Goal: Information Seeking & Learning: Learn about a topic

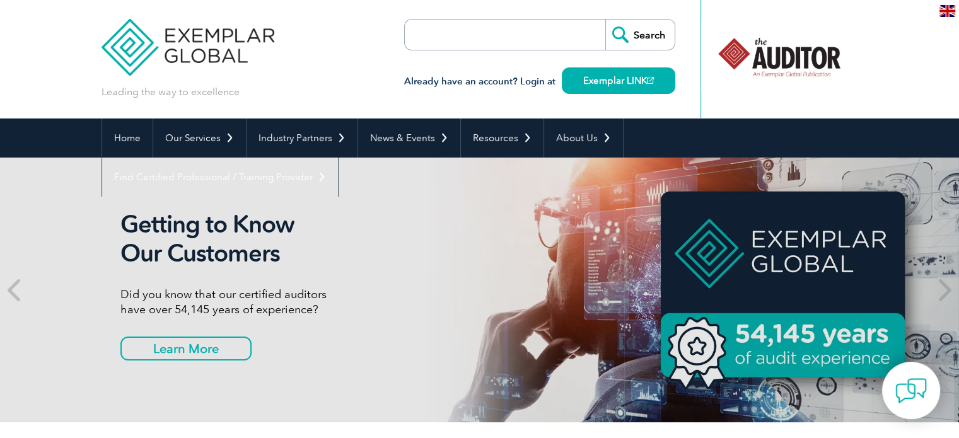
click at [946, 9] on img at bounding box center [948, 11] width 16 height 12
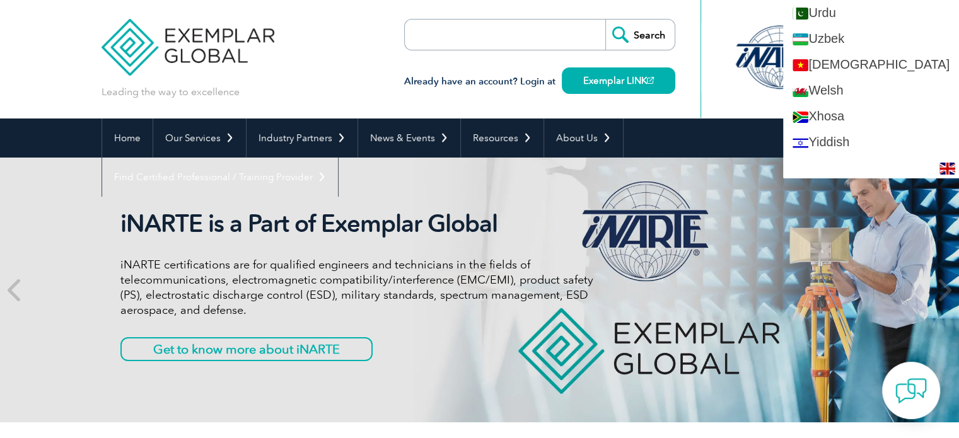
scroll to position [2505, 0]
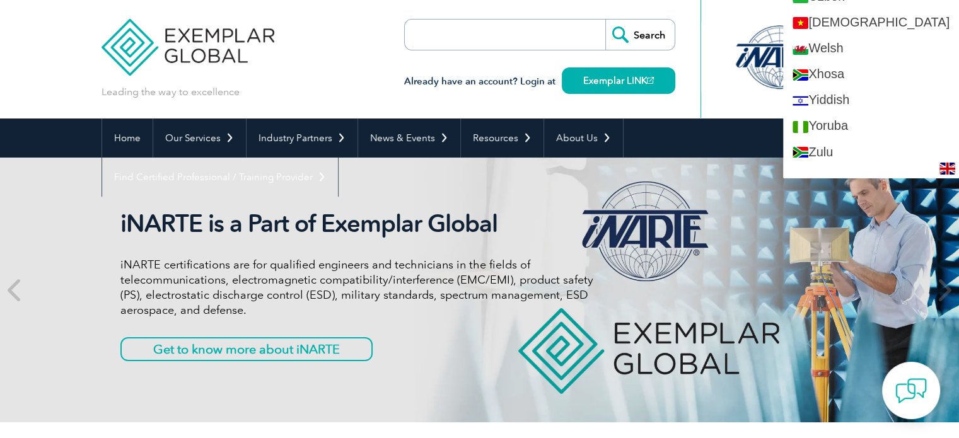
click at [737, 12] on div at bounding box center [780, 59] width 158 height 118
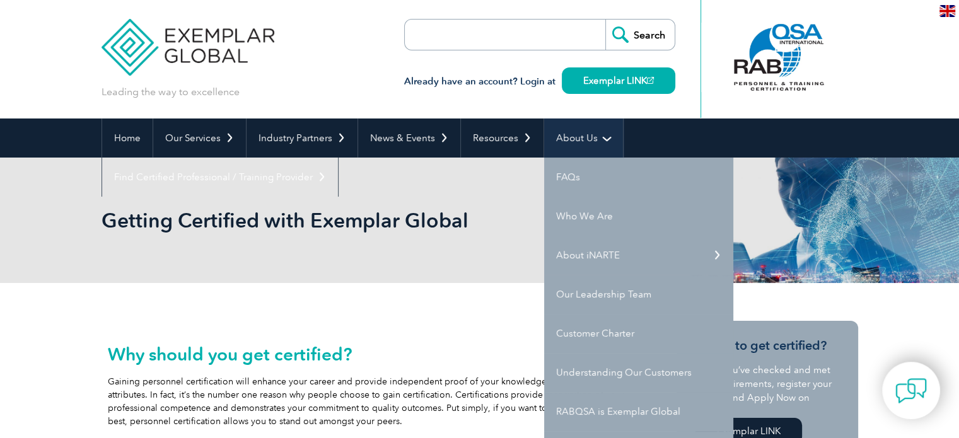
click at [597, 135] on link "About Us" at bounding box center [583, 138] width 79 height 39
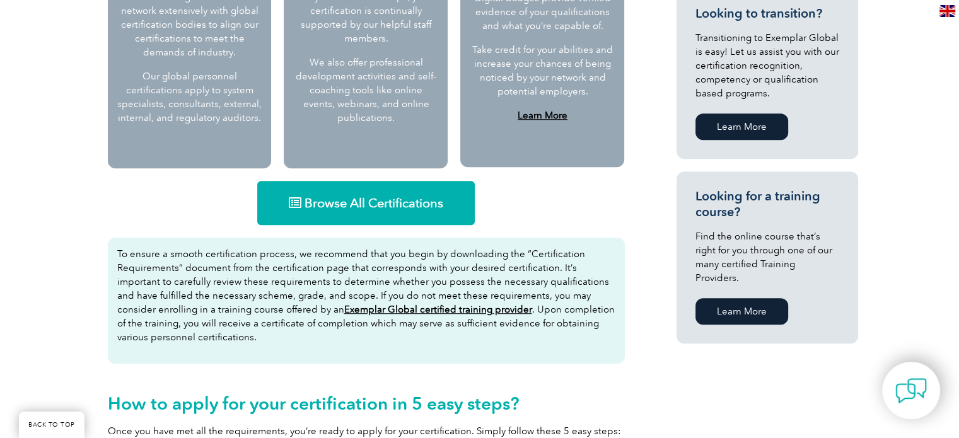
scroll to position [703, 0]
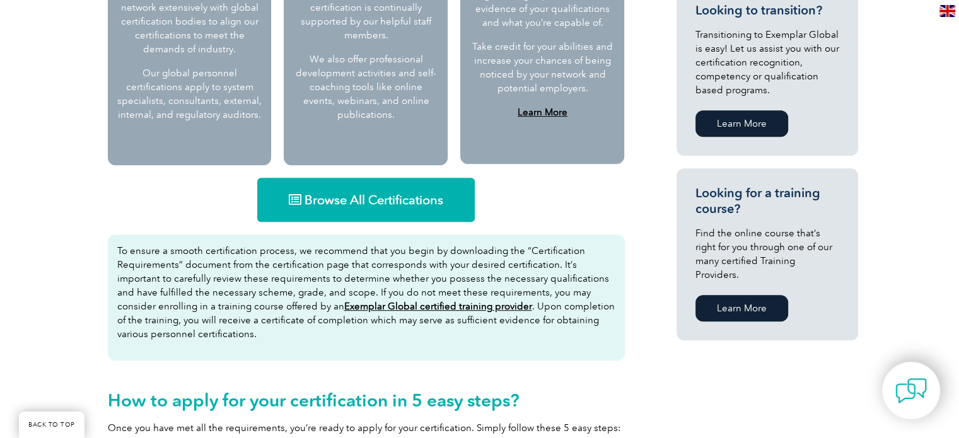
click at [339, 203] on span "Browse All Certifications" at bounding box center [374, 200] width 139 height 13
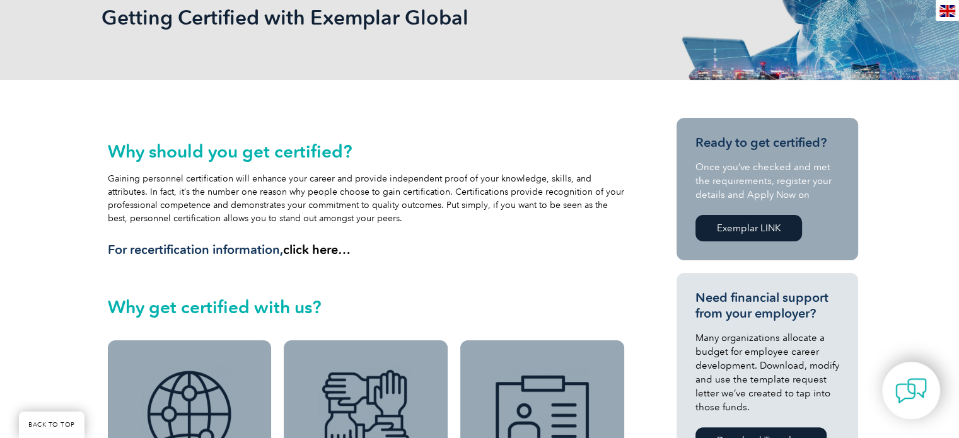
scroll to position [0, 0]
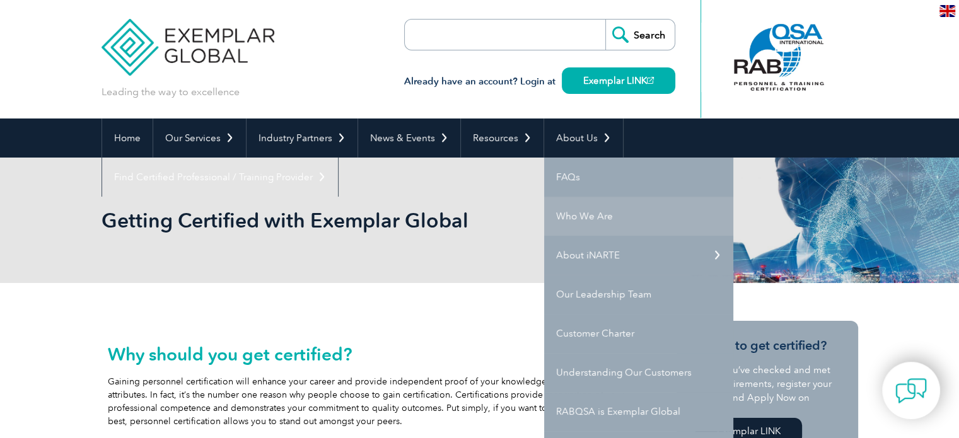
click at [559, 216] on link "Who We Are" at bounding box center [638, 216] width 189 height 39
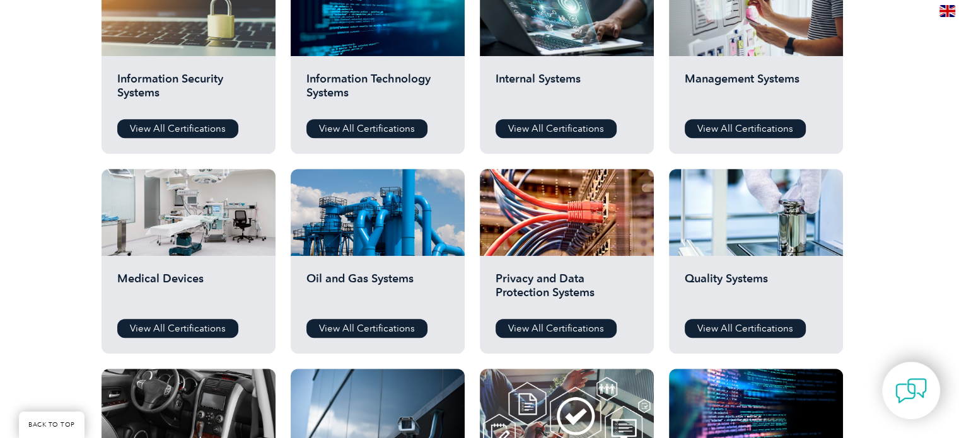
scroll to position [699, 0]
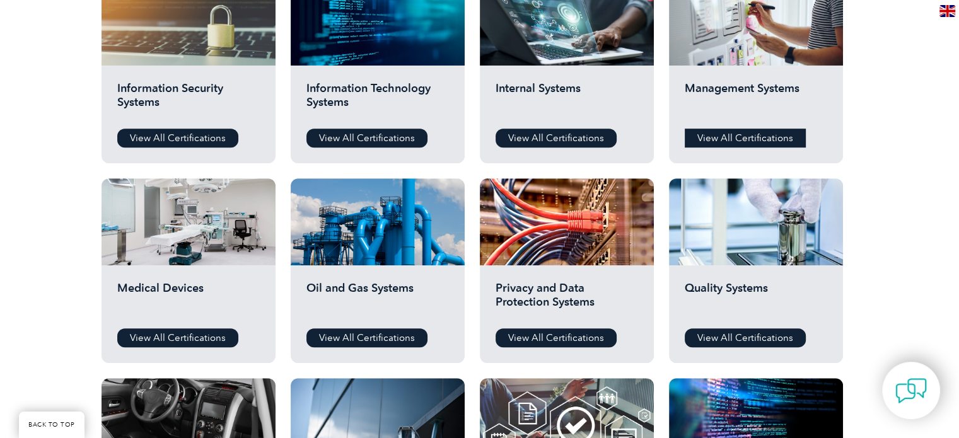
click at [744, 141] on link "View All Certifications" at bounding box center [745, 138] width 121 height 19
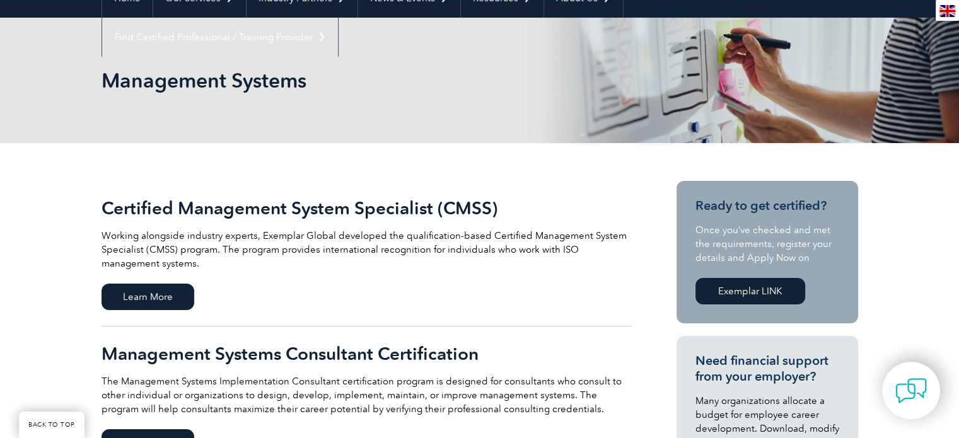
scroll to position [138, 0]
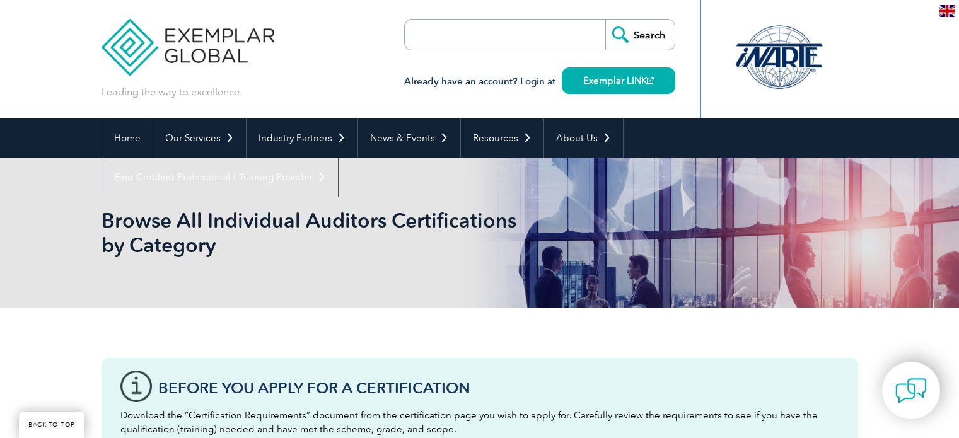
scroll to position [699, 0]
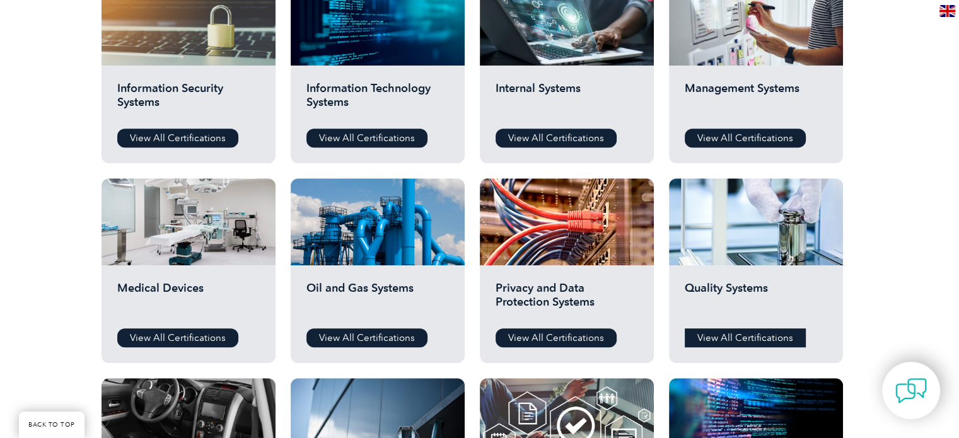
click at [738, 332] on link "View All Certifications" at bounding box center [745, 338] width 121 height 19
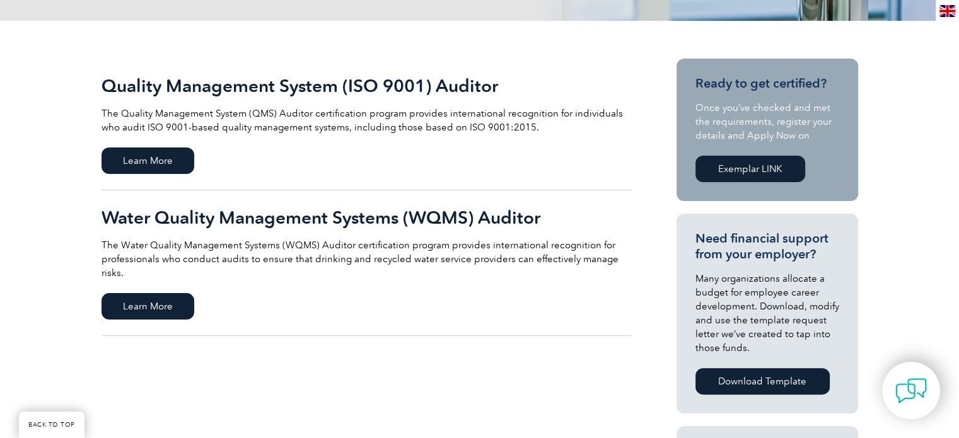
scroll to position [260, 0]
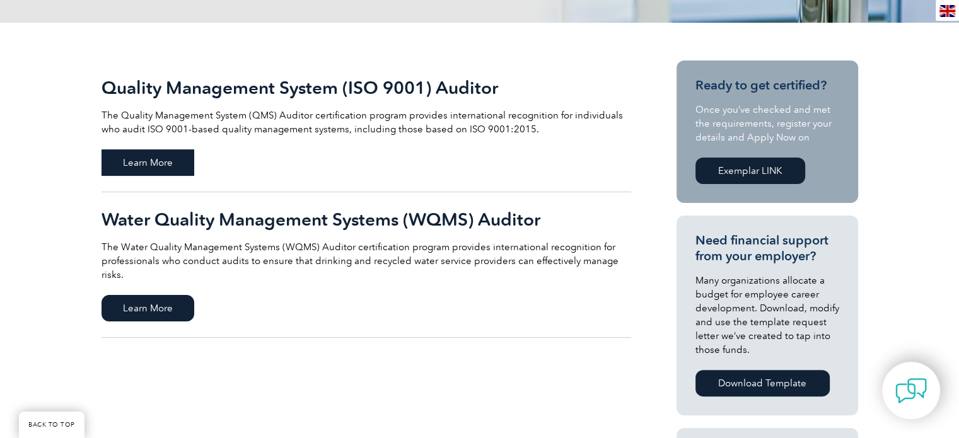
click at [149, 158] on span "Learn More" at bounding box center [148, 162] width 93 height 26
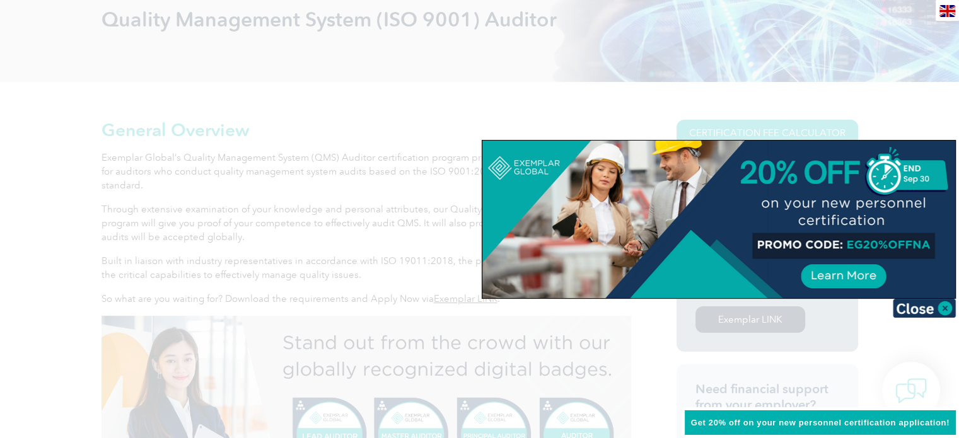
scroll to position [212, 0]
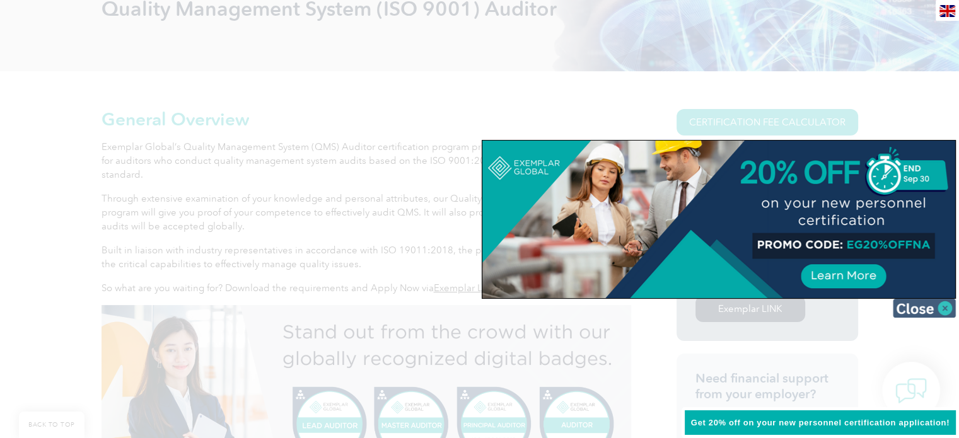
click at [940, 307] on img at bounding box center [924, 308] width 63 height 19
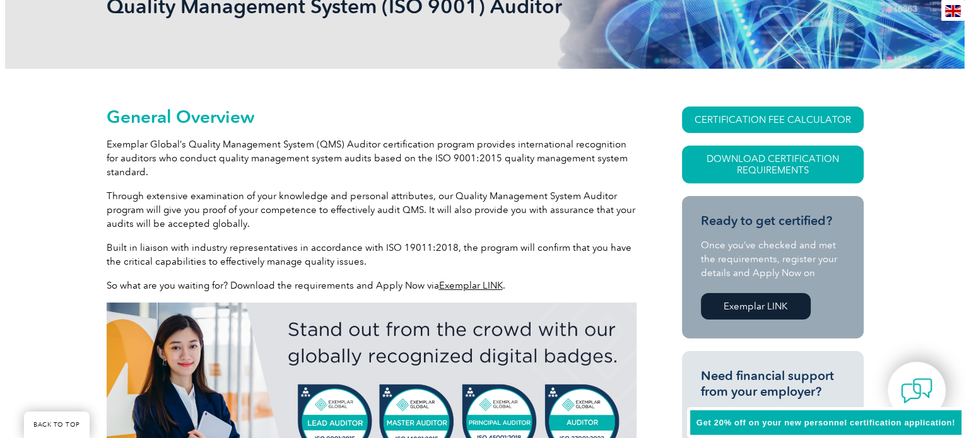
scroll to position [211, 0]
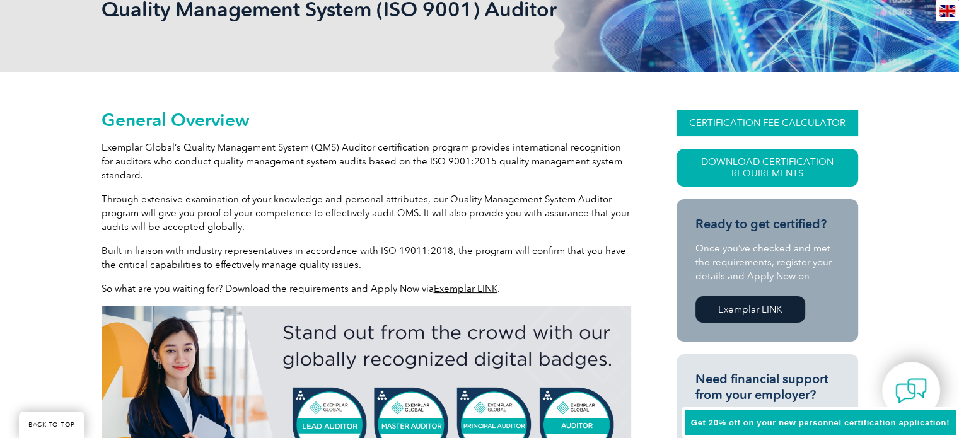
click at [734, 120] on link "CERTIFICATION FEE CALCULATOR" at bounding box center [768, 123] width 182 height 26
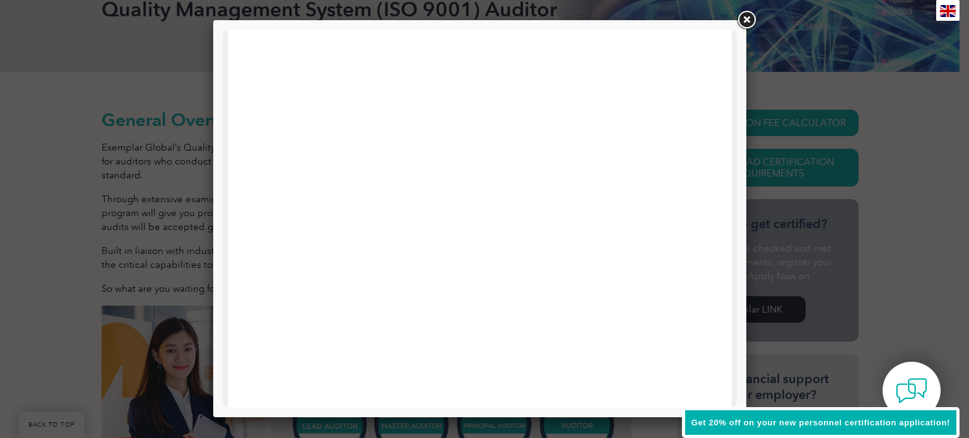
scroll to position [227, 0]
drag, startPoint x: 739, startPoint y: 214, endPoint x: 739, endPoint y: 185, distance: 29.0
click at [739, 185] on div at bounding box center [479, 218] width 533 height 397
drag, startPoint x: 730, startPoint y: 238, endPoint x: 967, endPoint y: 160, distance: 249.7
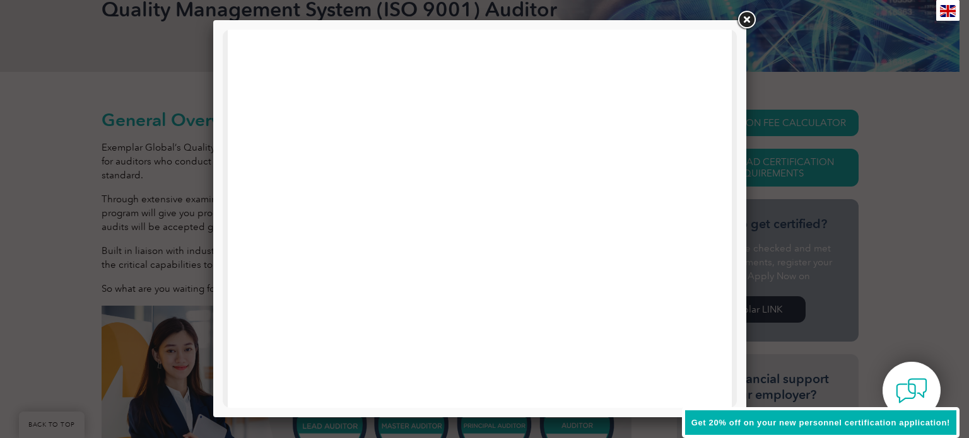
drag, startPoint x: 736, startPoint y: 172, endPoint x: 983, endPoint y: 110, distance: 254.7
click at [747, 20] on link at bounding box center [746, 20] width 23 height 23
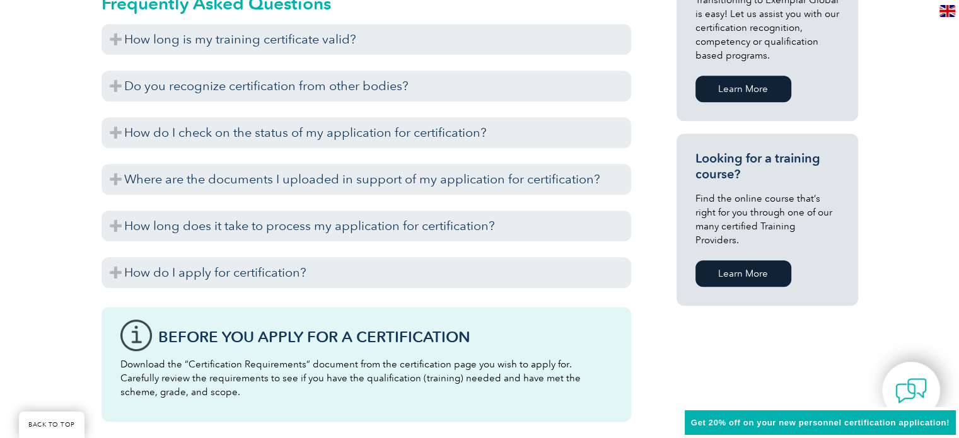
scroll to position [657, 0]
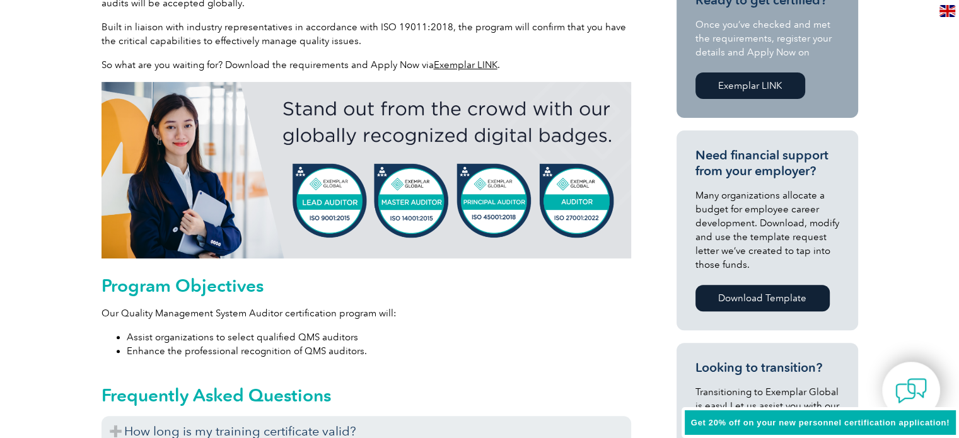
scroll to position [0, 0]
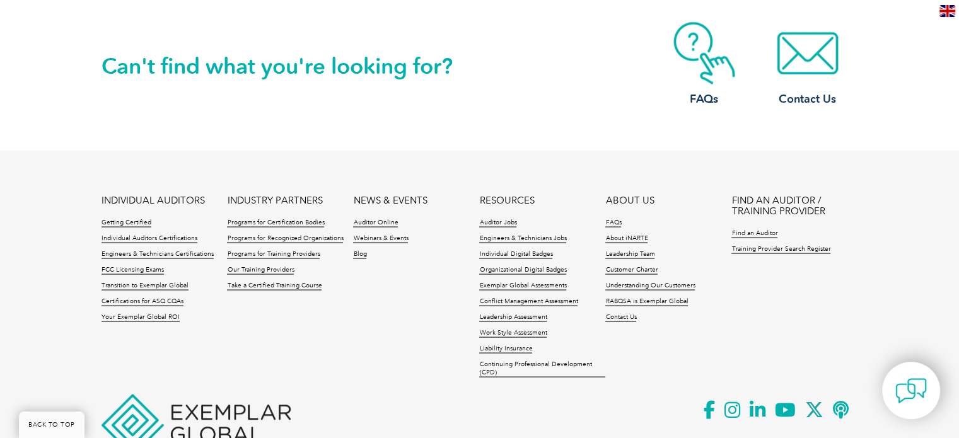
scroll to position [2358, 0]
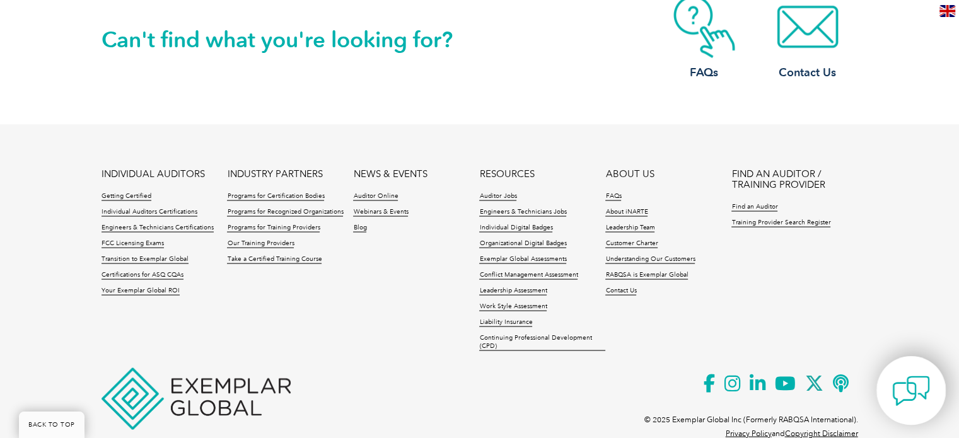
drag, startPoint x: 968, startPoint y: 40, endPoint x: 915, endPoint y: 382, distance: 345.4
click at [626, 286] on link "Contact Us" at bounding box center [620, 290] width 31 height 9
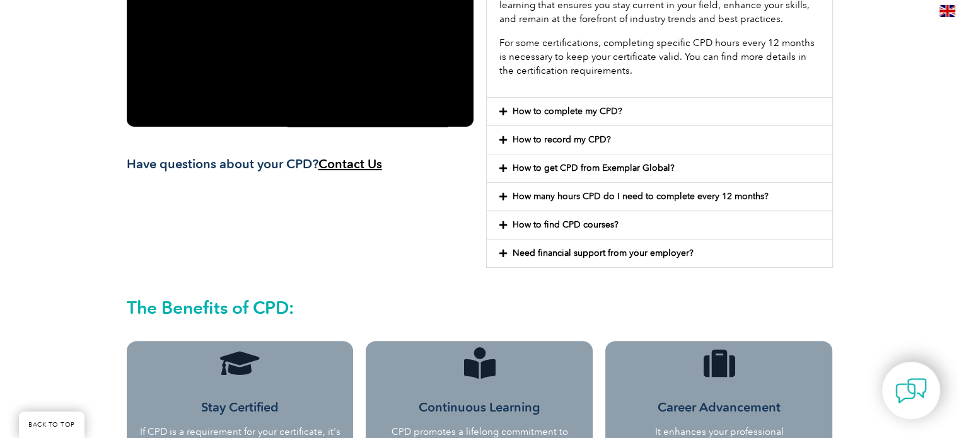
scroll to position [400, 0]
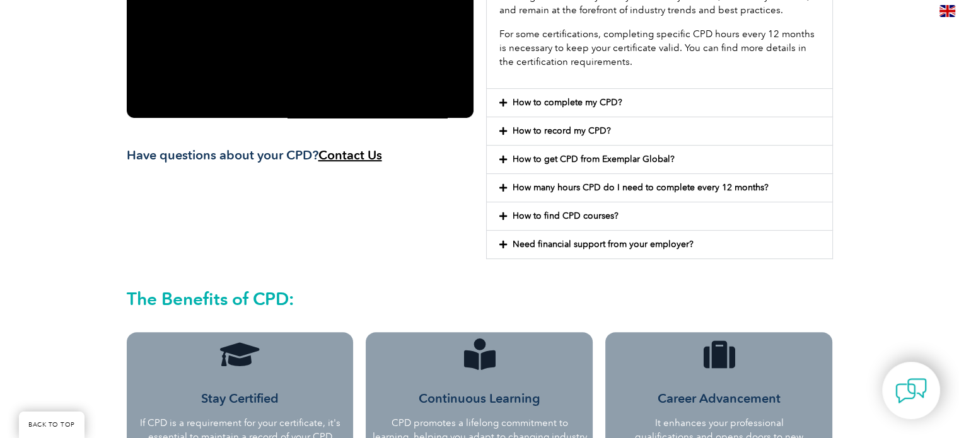
click at [590, 103] on link "How to complete my CPD?" at bounding box center [568, 102] width 110 height 11
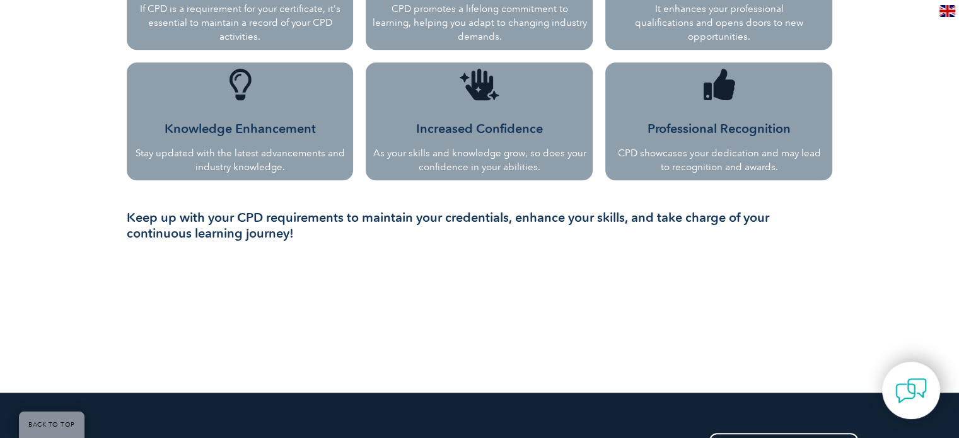
scroll to position [1092, 0]
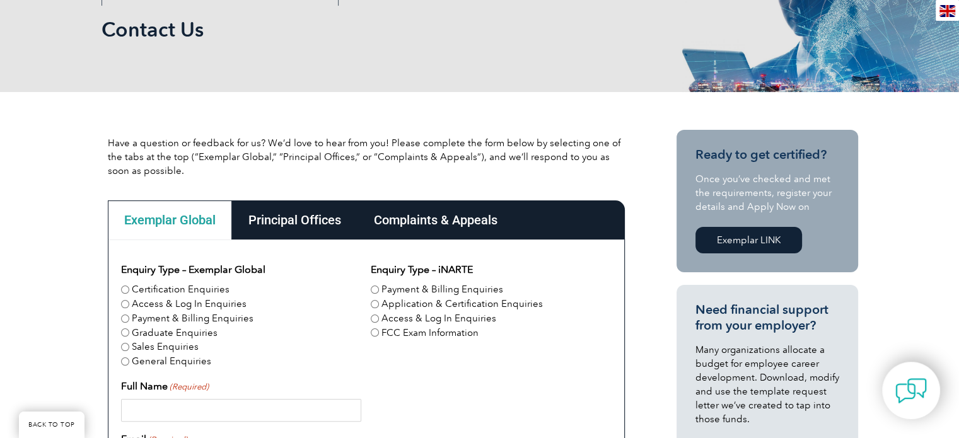
scroll to position [336, 0]
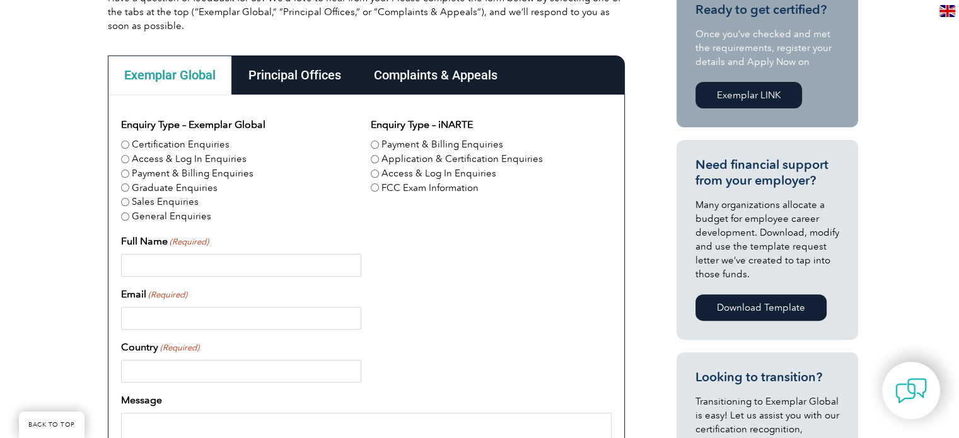
click at [321, 80] on div "Principal Offices" at bounding box center [295, 75] width 126 height 39
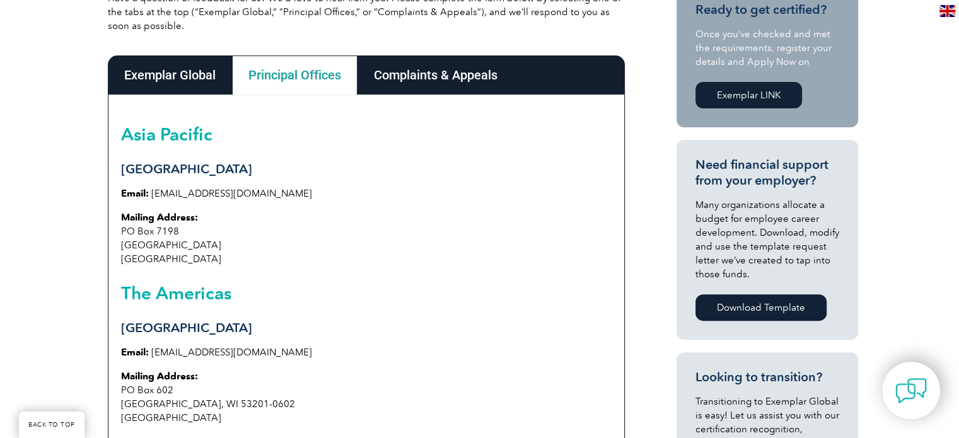
click at [440, 84] on div "Complaints & Appeals" at bounding box center [436, 75] width 156 height 39
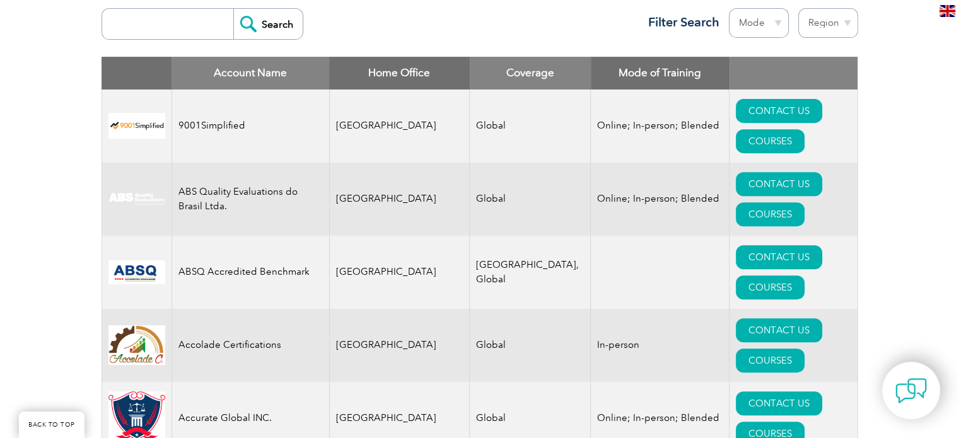
scroll to position [439, 0]
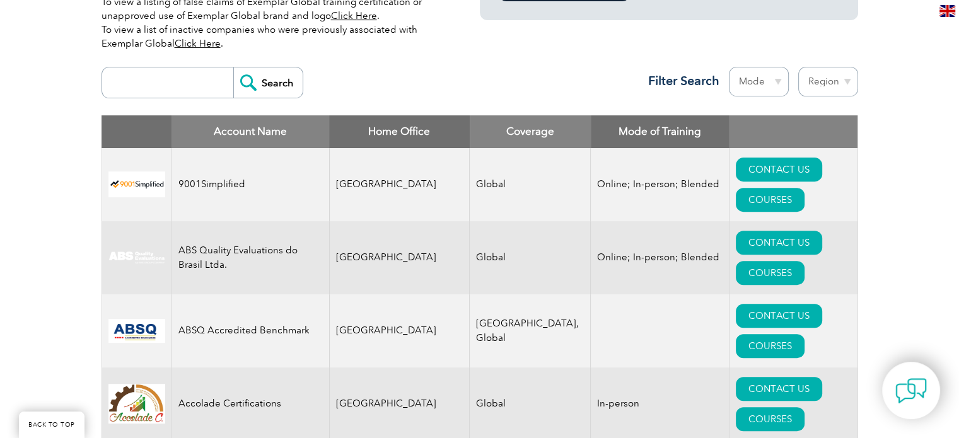
click at [853, 88] on select "Region [GEOGRAPHIC_DATA] [GEOGRAPHIC_DATA] [GEOGRAPHIC_DATA] [GEOGRAPHIC_DATA] …" at bounding box center [828, 82] width 60 height 30
select select "[GEOGRAPHIC_DATA]"
click at [798, 67] on select "Region [GEOGRAPHIC_DATA] [GEOGRAPHIC_DATA] [GEOGRAPHIC_DATA] [GEOGRAPHIC_DATA] …" at bounding box center [828, 82] width 60 height 30
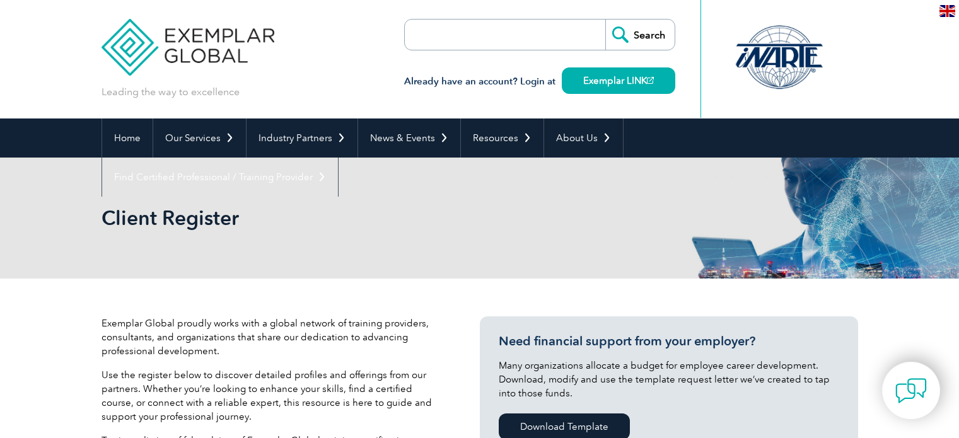
select select "[GEOGRAPHIC_DATA]"
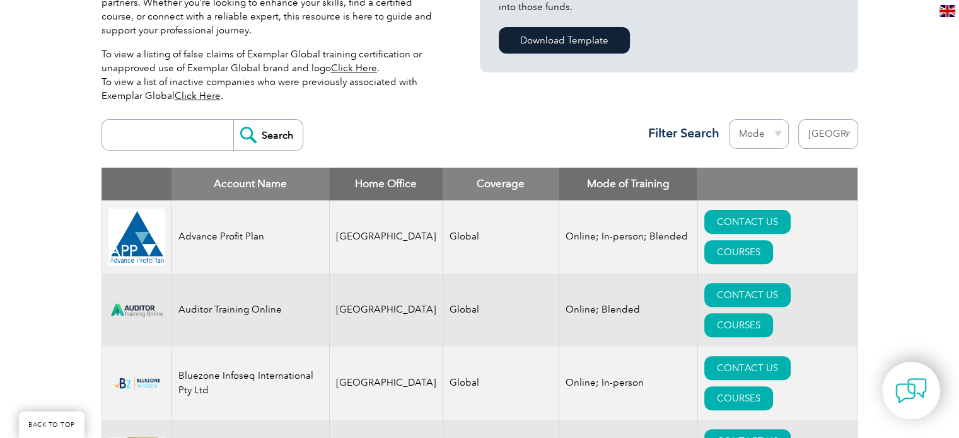
scroll to position [383, 0]
